Goal: Use online tool/utility: Use online tool/utility

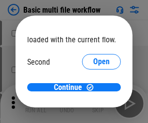
click at [93, 88] on span "Open" at bounding box center [101, 92] width 17 height 8
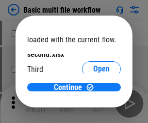
scroll to position [28, 0]
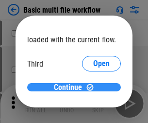
click at [70, 88] on span "Continue" at bounding box center [68, 88] width 28 height 8
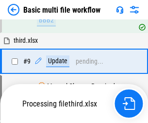
scroll to position [338, 0]
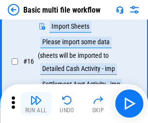
click at [36, 104] on img "button" at bounding box center [36, 100] width 12 height 12
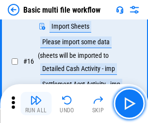
scroll to position [647, 0]
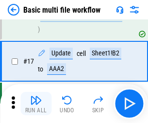
click at [36, 104] on img "button" at bounding box center [36, 100] width 12 height 12
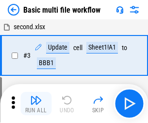
click at [36, 104] on img "button" at bounding box center [36, 100] width 12 height 12
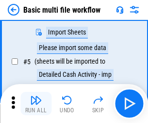
click at [36, 104] on img "button" at bounding box center [36, 100] width 12 height 12
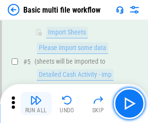
scroll to position [167, 0]
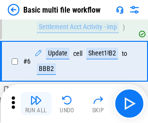
click at [36, 104] on img "button" at bounding box center [36, 100] width 12 height 12
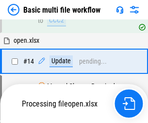
scroll to position [647, 0]
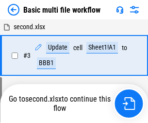
scroll to position [167, 0]
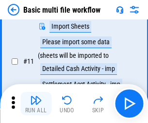
click at [36, 104] on img "button" at bounding box center [36, 100] width 12 height 12
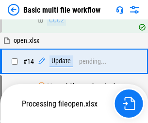
scroll to position [647, 0]
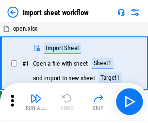
scroll to position [3, 0]
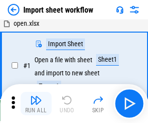
click at [36, 104] on img "button" at bounding box center [36, 100] width 12 height 12
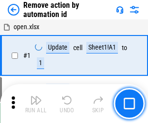
scroll to position [36, 0]
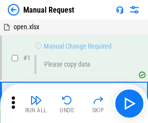
scroll to position [33, 0]
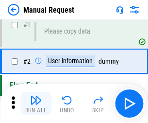
click at [36, 104] on img "button" at bounding box center [36, 100] width 12 height 12
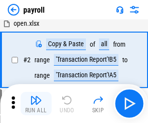
click at [36, 104] on img "button" at bounding box center [36, 100] width 12 height 12
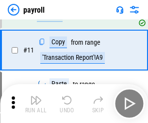
scroll to position [70, 0]
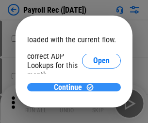
click at [70, 87] on span "Continue" at bounding box center [68, 88] width 28 height 8
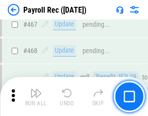
scroll to position [5182, 0]
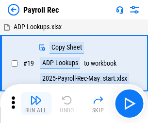
click at [36, 104] on img "button" at bounding box center [36, 100] width 12 height 12
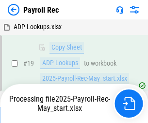
scroll to position [59, 0]
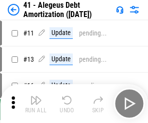
click at [36, 104] on img "button" at bounding box center [36, 100] width 12 height 12
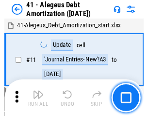
scroll to position [120, 0]
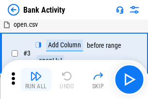
click at [36, 79] on img "button" at bounding box center [36, 76] width 12 height 12
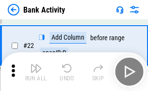
scroll to position [261, 0]
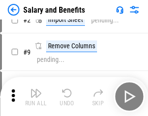
click at [36, 96] on img "button" at bounding box center [36, 93] width 12 height 12
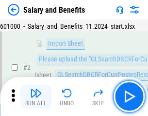
scroll to position [70, 0]
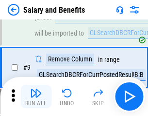
click at [36, 96] on img "button" at bounding box center [36, 93] width 12 height 12
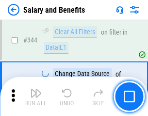
scroll to position [4553, 0]
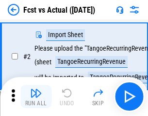
click at [36, 96] on img "button" at bounding box center [36, 93] width 12 height 12
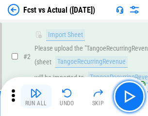
scroll to position [91, 0]
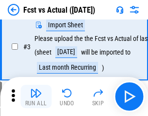
click at [36, 96] on img "button" at bounding box center [36, 93] width 12 height 12
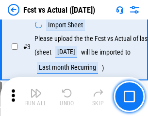
scroll to position [146, 0]
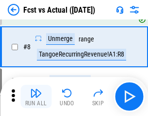
click at [36, 96] on img "button" at bounding box center [36, 93] width 12 height 12
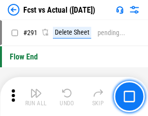
scroll to position [4602, 0]
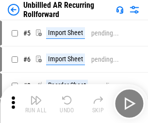
click at [36, 96] on img "button" at bounding box center [36, 100] width 12 height 12
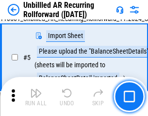
scroll to position [91, 0]
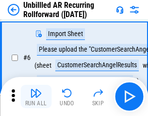
click at [36, 96] on img "button" at bounding box center [36, 93] width 12 height 12
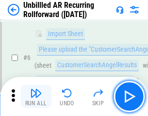
scroll to position [157, 0]
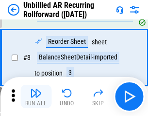
click at [36, 96] on img "button" at bounding box center [36, 93] width 12 height 12
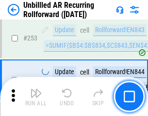
scroll to position [3303, 0]
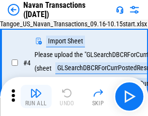
click at [36, 96] on img "button" at bounding box center [36, 93] width 12 height 12
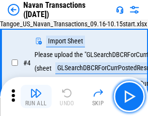
scroll to position [84, 0]
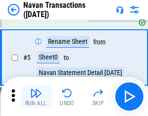
click at [36, 96] on img "button" at bounding box center [36, 93] width 12 height 12
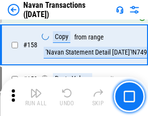
scroll to position [3152, 0]
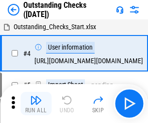
click at [36, 96] on img "button" at bounding box center [36, 100] width 12 height 12
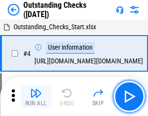
scroll to position [102, 0]
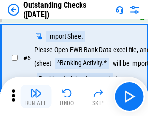
click at [36, 96] on img "button" at bounding box center [36, 93] width 12 height 12
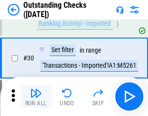
click at [36, 96] on img "button" at bounding box center [36, 93] width 12 height 12
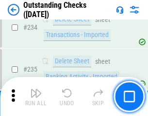
scroll to position [2953, 0]
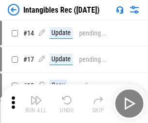
click at [36, 104] on img "button" at bounding box center [36, 100] width 12 height 12
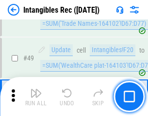
scroll to position [379, 0]
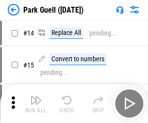
click at [36, 96] on img "button" at bounding box center [36, 100] width 12 height 12
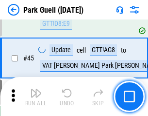
scroll to position [1216, 0]
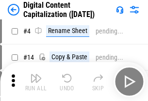
click at [36, 82] on img "button" at bounding box center [36, 78] width 12 height 12
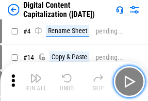
scroll to position [91, 0]
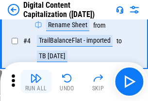
click at [36, 82] on img "button" at bounding box center [36, 78] width 12 height 12
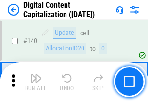
scroll to position [1031, 0]
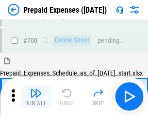
click at [36, 96] on img "button" at bounding box center [36, 93] width 12 height 12
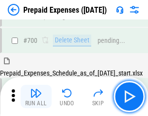
scroll to position [2674, 0]
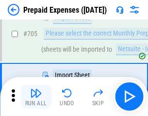
click at [36, 96] on img "button" at bounding box center [36, 93] width 12 height 12
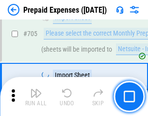
scroll to position [2723, 0]
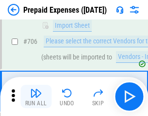
click at [36, 96] on img "button" at bounding box center [36, 93] width 12 height 12
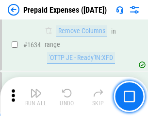
scroll to position [9467, 0]
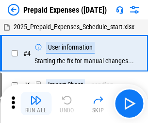
click at [36, 104] on img "button" at bounding box center [36, 100] width 12 height 12
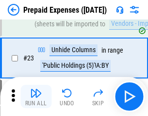
click at [36, 96] on img "button" at bounding box center [36, 93] width 12 height 12
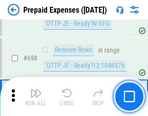
scroll to position [3386, 0]
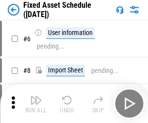
click at [36, 104] on img "button" at bounding box center [36, 100] width 12 height 12
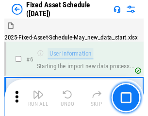
scroll to position [102, 0]
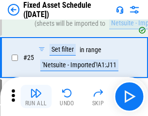
click at [36, 96] on img "button" at bounding box center [36, 93] width 12 height 12
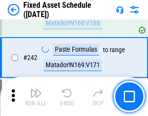
scroll to position [3012, 0]
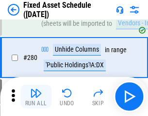
click at [36, 96] on img "button" at bounding box center [36, 93] width 12 height 12
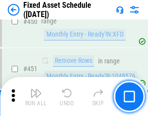
scroll to position [4346, 0]
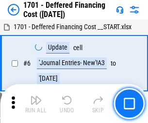
scroll to position [117, 0]
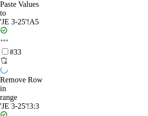
scroll to position [630, 0]
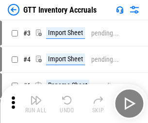
click at [36, 96] on img "button" at bounding box center [36, 100] width 12 height 12
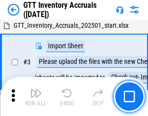
scroll to position [63, 0]
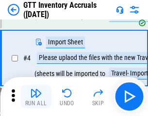
click at [36, 96] on img "button" at bounding box center [36, 93] width 12 height 12
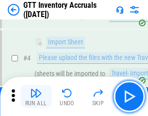
scroll to position [112, 0]
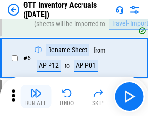
click at [36, 96] on img "button" at bounding box center [36, 93] width 12 height 12
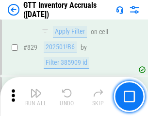
scroll to position [7380, 0]
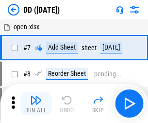
click at [36, 104] on img "button" at bounding box center [36, 100] width 12 height 12
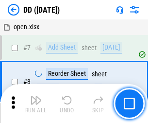
scroll to position [94, 0]
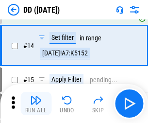
click at [36, 104] on img "button" at bounding box center [36, 100] width 12 height 12
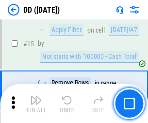
scroll to position [250, 0]
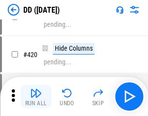
click at [36, 96] on img "button" at bounding box center [36, 93] width 12 height 12
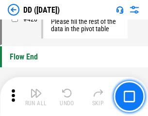
scroll to position [4654, 0]
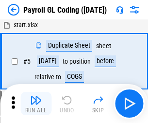
click at [36, 104] on img "button" at bounding box center [36, 100] width 12 height 12
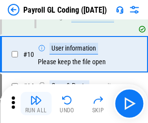
click at [36, 104] on img "button" at bounding box center [36, 100] width 12 height 12
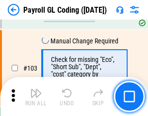
scroll to position [2281, 0]
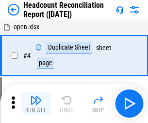
click at [36, 104] on img "button" at bounding box center [36, 100] width 12 height 12
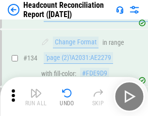
scroll to position [1169, 0]
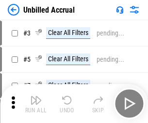
click at [36, 104] on img "button" at bounding box center [36, 100] width 12 height 12
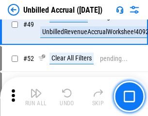
scroll to position [882, 0]
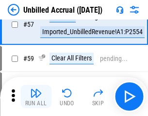
click at [36, 96] on img "button" at bounding box center [36, 93] width 12 height 12
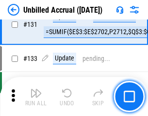
scroll to position [2896, 0]
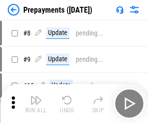
click at [36, 104] on img "button" at bounding box center [36, 100] width 12 height 12
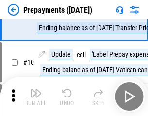
scroll to position [61, 0]
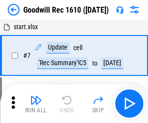
scroll to position [166, 0]
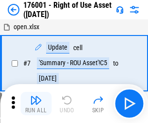
click at [36, 104] on img "button" at bounding box center [36, 100] width 12 height 12
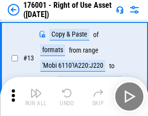
scroll to position [63, 0]
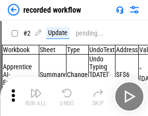
click at [36, 96] on img "button" at bounding box center [36, 93] width 12 height 12
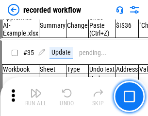
scroll to position [3039, 0]
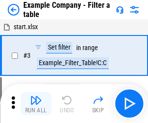
click at [36, 104] on img "button" at bounding box center [36, 100] width 12 height 12
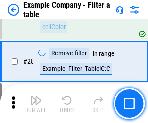
scroll to position [890, 0]
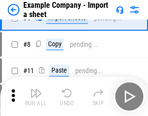
click at [36, 96] on img "button" at bounding box center [36, 93] width 12 height 12
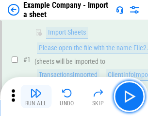
scroll to position [82, 0]
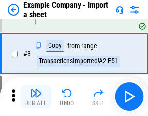
click at [36, 96] on img "button" at bounding box center [36, 93] width 12 height 12
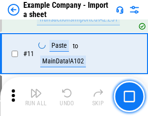
scroll to position [215, 0]
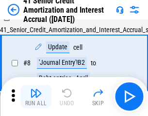
click at [36, 96] on img "button" at bounding box center [36, 93] width 12 height 12
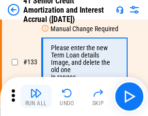
click at [36, 96] on img "button" at bounding box center [36, 93] width 12 height 12
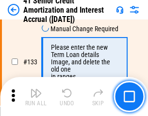
scroll to position [1016, 0]
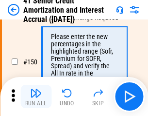
click at [36, 96] on img "button" at bounding box center [36, 93] width 12 height 12
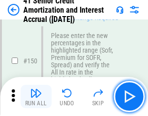
scroll to position [1118, 0]
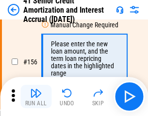
click at [36, 96] on img "button" at bounding box center [36, 93] width 12 height 12
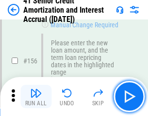
scroll to position [1185, 0]
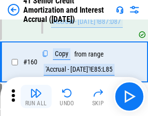
click at [36, 96] on img "button" at bounding box center [36, 93] width 12 height 12
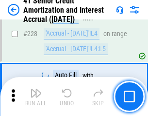
scroll to position [2178, 0]
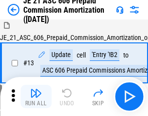
click at [36, 96] on img "button" at bounding box center [36, 93] width 12 height 12
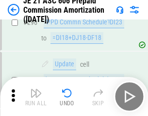
scroll to position [1789, 0]
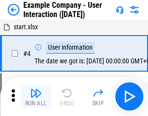
click at [36, 96] on img "button" at bounding box center [36, 93] width 12 height 12
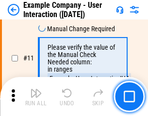
scroll to position [211, 0]
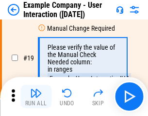
click at [36, 96] on img "button" at bounding box center [36, 93] width 12 height 12
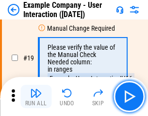
click at [36, 96] on img "button" at bounding box center [36, 93] width 12 height 12
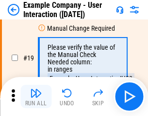
click at [36, 96] on img "button" at bounding box center [36, 93] width 12 height 12
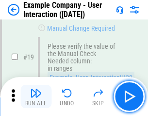
scroll to position [268, 0]
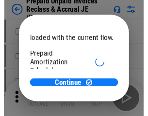
scroll to position [58, 0]
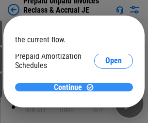
click at [70, 87] on span "Continue" at bounding box center [68, 88] width 28 height 8
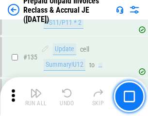
scroll to position [1260, 0]
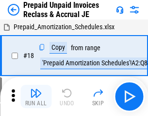
click at [36, 96] on img "button" at bounding box center [36, 93] width 12 height 12
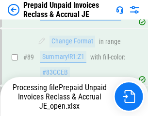
scroll to position [793, 0]
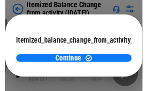
scroll to position [71, 0]
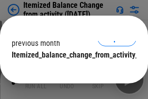
click at [70, 70] on span "Continue" at bounding box center [68, 74] width 28 height 8
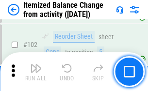
scroll to position [1626, 0]
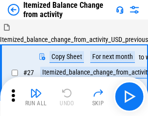
scroll to position [15, 0]
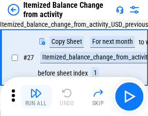
click at [36, 96] on img "button" at bounding box center [36, 93] width 12 height 12
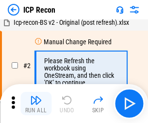
click at [36, 104] on img "button" at bounding box center [36, 100] width 12 height 12
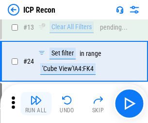
click at [36, 104] on img "button" at bounding box center [36, 100] width 12 height 12
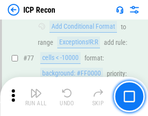
scroll to position [874, 0]
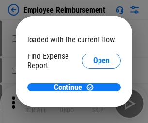
click at [93, 113] on span "Open" at bounding box center [101, 117] width 17 height 8
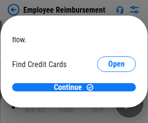
scroll to position [57, 0]
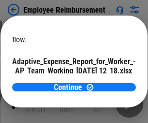
click at [108, 82] on span "Open" at bounding box center [116, 86] width 17 height 8
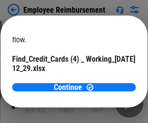
scroll to position [101, 0]
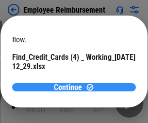
click at [70, 87] on span "Continue" at bounding box center [68, 88] width 28 height 8
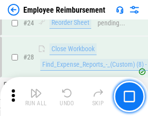
scroll to position [455, 0]
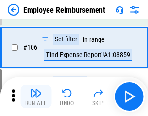
click at [36, 96] on img "button" at bounding box center [36, 93] width 12 height 12
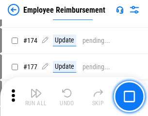
click at [36, 96] on img "button" at bounding box center [36, 93] width 12 height 12
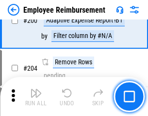
scroll to position [2460, 0]
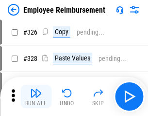
click at [36, 96] on img "button" at bounding box center [36, 93] width 12 height 12
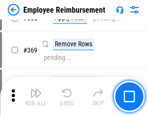
click at [36, 96] on img "button" at bounding box center [36, 93] width 12 height 12
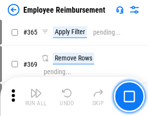
scroll to position [5013, 0]
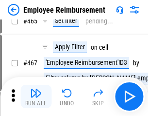
click at [36, 96] on img "button" at bounding box center [36, 93] width 12 height 12
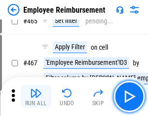
click at [36, 96] on img "button" at bounding box center [36, 93] width 12 height 12
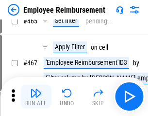
click at [36, 96] on img "button" at bounding box center [36, 93] width 12 height 12
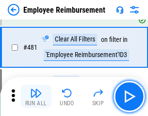
scroll to position [6005, 0]
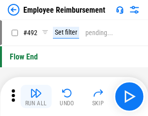
click at [36, 96] on img "button" at bounding box center [36, 93] width 12 height 12
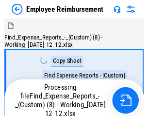
scroll to position [33, 0]
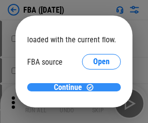
click at [70, 88] on span "Continue" at bounding box center [68, 88] width 28 height 8
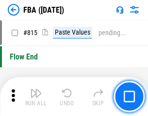
scroll to position [8704, 0]
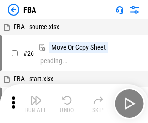
scroll to position [10, 0]
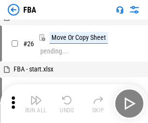
click at [36, 104] on img "button" at bounding box center [36, 100] width 12 height 12
